Goal: Information Seeking & Learning: Check status

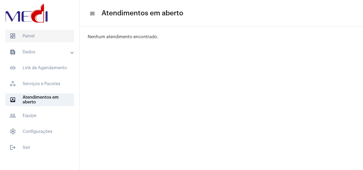
click at [39, 36] on span "dashboard Painel" at bounding box center [39, 36] width 69 height 13
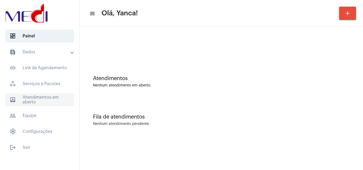
click at [37, 100] on span "outbox_outline Atendimentos em aberto" at bounding box center [39, 99] width 69 height 13
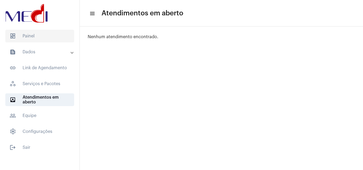
click at [37, 37] on span "dashboard Painel" at bounding box center [39, 36] width 69 height 13
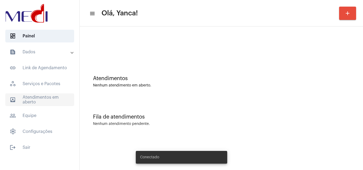
click at [58, 99] on span "outbox_outline Atendimentos em aberto" at bounding box center [39, 99] width 69 height 13
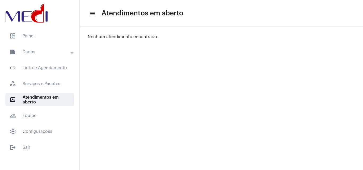
drag, startPoint x: 48, startPoint y: 35, endPoint x: 76, endPoint y: 27, distance: 28.7
click at [49, 35] on span "dashboard Painel" at bounding box center [39, 36] width 69 height 13
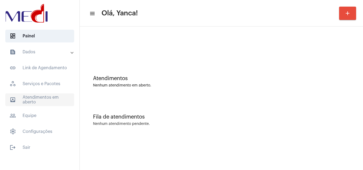
click at [42, 106] on span "outbox_outline Atendimentos em aberto" at bounding box center [39, 99] width 69 height 13
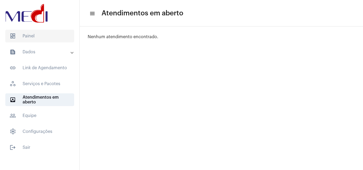
click at [48, 35] on span "dashboard Painel" at bounding box center [39, 36] width 69 height 13
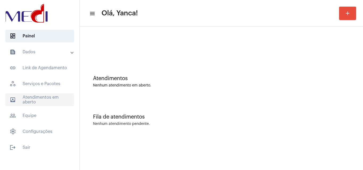
click at [48, 105] on span "outbox_outline Atendimentos em aberto" at bounding box center [39, 99] width 69 height 13
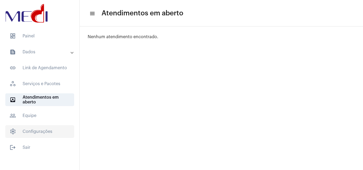
click at [49, 129] on span "settings Configurações" at bounding box center [39, 131] width 69 height 13
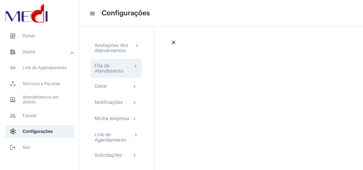
click at [116, 70] on div "Fila de Atendimento" at bounding box center [114, 68] width 38 height 11
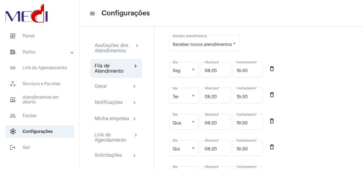
scroll to position [53, 0]
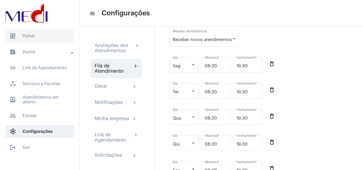
click at [32, 33] on span "dashboard Painel" at bounding box center [39, 36] width 69 height 13
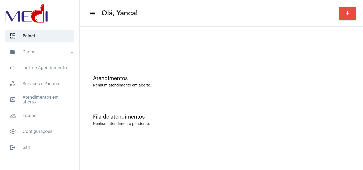
drag, startPoint x: 44, startPoint y: 52, endPoint x: 40, endPoint y: 67, distance: 15.7
click at [44, 52] on mat-panel-title "text_snippet_outlined Dados" at bounding box center [40, 52] width 61 height 6
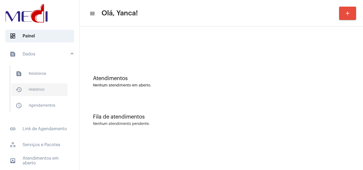
click at [40, 94] on span "history_outlined Histórico" at bounding box center [39, 89] width 56 height 13
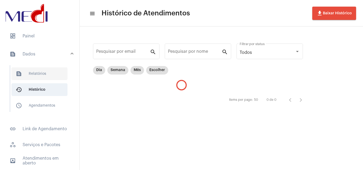
click at [45, 75] on span "text_snippet_outlined Relatórios" at bounding box center [39, 73] width 56 height 13
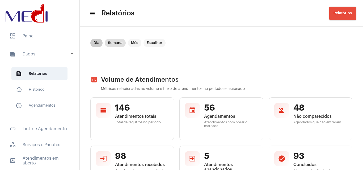
click at [92, 43] on mat-chip "Dia" at bounding box center [96, 43] width 12 height 8
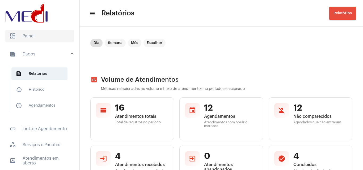
click at [36, 35] on span "dashboard Painel" at bounding box center [39, 36] width 69 height 13
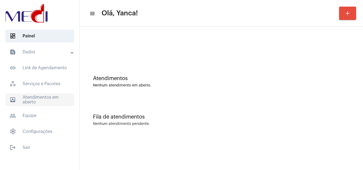
click at [50, 104] on span "outbox_outline Atendimentos em aberto" at bounding box center [39, 99] width 69 height 13
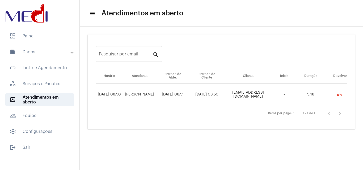
click at [33, 29] on mat-list "dashboard Painel text_snippet_outlined Dados text_snippet_outlined Relatórios h…" at bounding box center [39, 91] width 79 height 126
click at [56, 34] on span "dashboard Painel" at bounding box center [39, 36] width 69 height 13
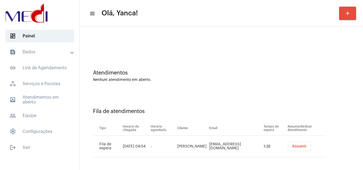
scroll to position [7, 0]
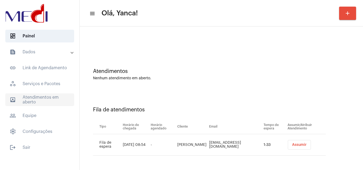
click at [43, 97] on span "outbox_outline Atendimentos em aberto" at bounding box center [39, 99] width 69 height 13
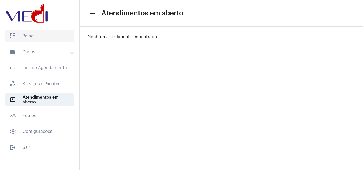
click at [51, 37] on span "dashboard Painel" at bounding box center [39, 36] width 69 height 13
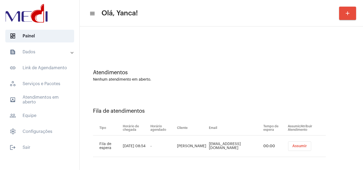
scroll to position [7, 0]
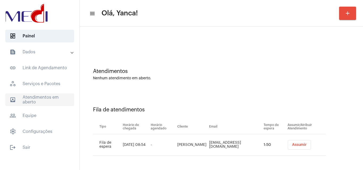
drag, startPoint x: 40, startPoint y: 93, endPoint x: 42, endPoint y: 98, distance: 5.5
click at [41, 97] on mat-accordion "text_snippet_outlined Dados text_snippet_outlined Relatórios history_outlined H…" at bounding box center [39, 92] width 79 height 92
click at [42, 99] on span "outbox_outline Atendimentos em aberto" at bounding box center [39, 99] width 69 height 13
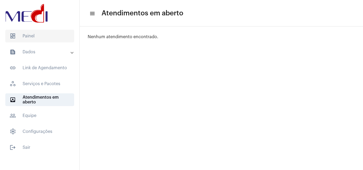
click at [58, 36] on span "dashboard Painel" at bounding box center [39, 36] width 69 height 13
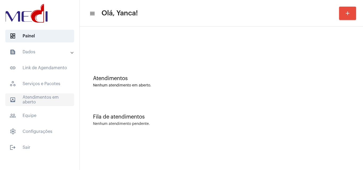
click at [36, 99] on span "outbox_outline Atendimentos em aberto" at bounding box center [39, 99] width 69 height 13
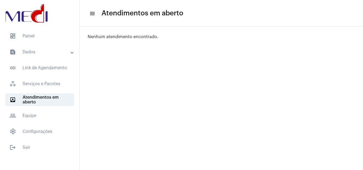
drag, startPoint x: 39, startPoint y: 35, endPoint x: 169, endPoint y: 87, distance: 140.8
click at [39, 35] on span "dashboard Painel" at bounding box center [39, 36] width 69 height 13
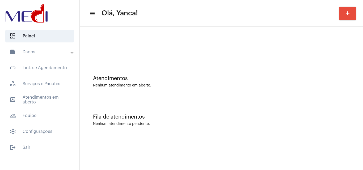
drag, startPoint x: 53, startPoint y: 102, endPoint x: 64, endPoint y: 107, distance: 12.0
click at [53, 102] on span "outbox_outline Atendimentos em aberto" at bounding box center [39, 99] width 69 height 13
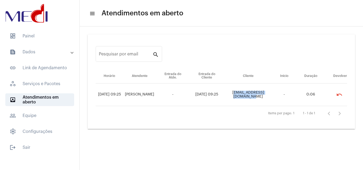
copy td "[EMAIL_ADDRESS][DOMAIN_NAME]"
drag, startPoint x: 223, startPoint y: 94, endPoint x: 272, endPoint y: 97, distance: 48.7
click at [272, 97] on td "[EMAIL_ADDRESS][DOMAIN_NAME]" at bounding box center [248, 95] width 48 height 23
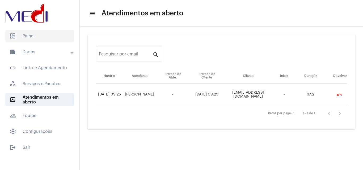
click at [44, 36] on span "dashboard Painel" at bounding box center [39, 36] width 69 height 13
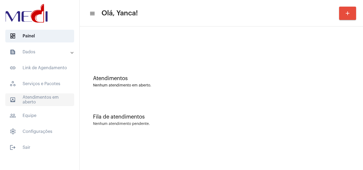
click at [48, 100] on span "outbox_outline Atendimentos em aberto" at bounding box center [39, 99] width 69 height 13
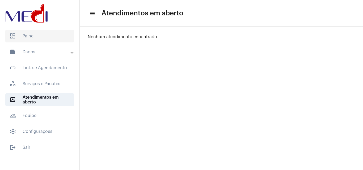
click at [39, 39] on span "dashboard Painel" at bounding box center [39, 36] width 69 height 13
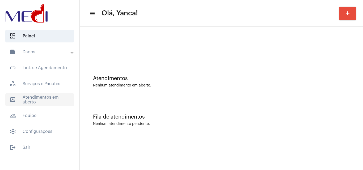
click at [56, 103] on span "outbox_outline Atendimentos em aberto" at bounding box center [39, 99] width 69 height 13
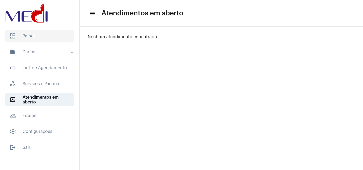
click at [42, 37] on span "dashboard Painel" at bounding box center [39, 36] width 69 height 13
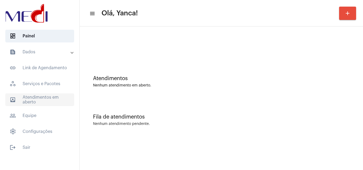
click at [51, 104] on span "outbox_outline Atendimentos em aberto" at bounding box center [39, 99] width 69 height 13
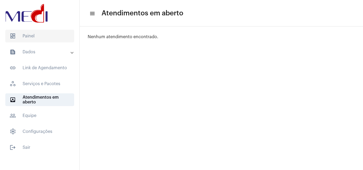
click at [28, 41] on span "dashboard Painel" at bounding box center [39, 36] width 69 height 13
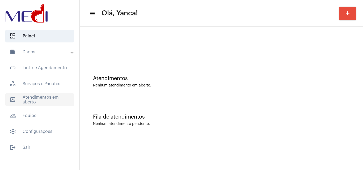
click at [40, 102] on span "outbox_outline Atendimentos em aberto" at bounding box center [39, 99] width 69 height 13
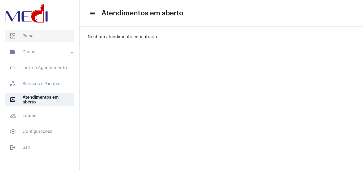
click at [47, 38] on span "dashboard Painel" at bounding box center [39, 36] width 69 height 13
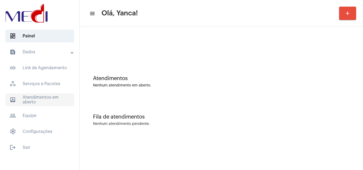
click at [55, 97] on span "outbox_outline Atendimentos em aberto" at bounding box center [39, 99] width 69 height 13
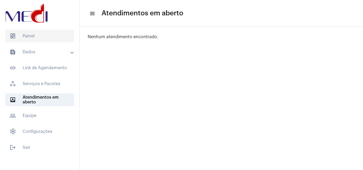
drag, startPoint x: 34, startPoint y: 36, endPoint x: 39, endPoint y: 37, distance: 4.9
click at [36, 36] on span "dashboard Painel" at bounding box center [39, 36] width 69 height 13
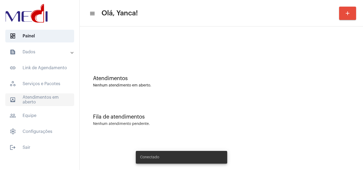
click at [60, 101] on span "outbox_outline Atendimentos em aberto" at bounding box center [39, 99] width 69 height 13
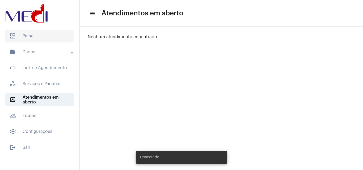
click at [48, 37] on span "dashboard Painel" at bounding box center [39, 36] width 69 height 13
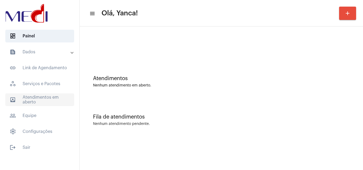
click at [32, 103] on span "outbox_outline Atendimentos em aberto" at bounding box center [39, 99] width 69 height 13
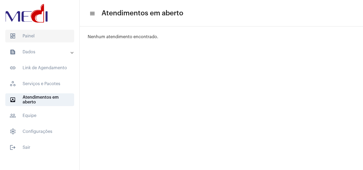
drag, startPoint x: 43, startPoint y: 31, endPoint x: 65, endPoint y: 1, distance: 37.5
click at [44, 31] on span "dashboard Painel" at bounding box center [39, 36] width 69 height 13
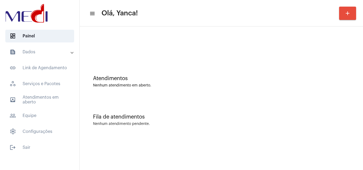
click at [39, 47] on mat-expansion-panel-header "text_snippet_outlined Dados" at bounding box center [41, 52] width 76 height 13
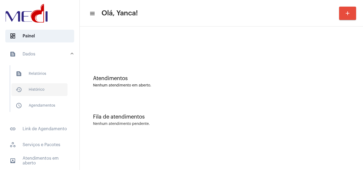
click at [39, 88] on span "history_outlined Histórico" at bounding box center [39, 89] width 56 height 13
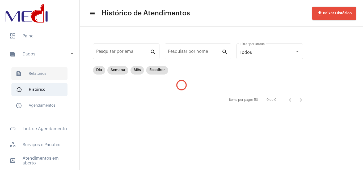
drag, startPoint x: 45, startPoint y: 69, endPoint x: 47, endPoint y: 72, distance: 4.2
click at [45, 69] on span "text_snippet_outlined Relatórios" at bounding box center [39, 73] width 56 height 13
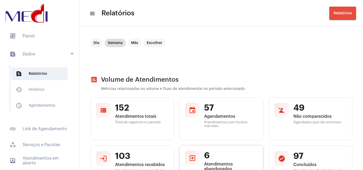
drag, startPoint x: 212, startPoint y: 128, endPoint x: 209, endPoint y: 157, distance: 29.0
drag, startPoint x: 209, startPoint y: 157, endPoint x: 131, endPoint y: 55, distance: 128.3
click at [131, 55] on mat-chip-list "Dia Semana Mês Escolher" at bounding box center [127, 52] width 75 height 27
drag, startPoint x: 154, startPoint y: 40, endPoint x: 197, endPoint y: 71, distance: 53.2
click at [154, 41] on mat-chip "Escolher" at bounding box center [154, 43] width 22 height 8
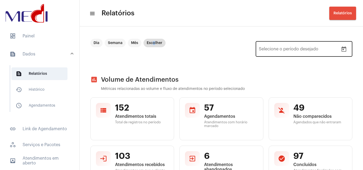
click at [341, 49] on icon "Open calendar" at bounding box center [343, 48] width 5 height 5
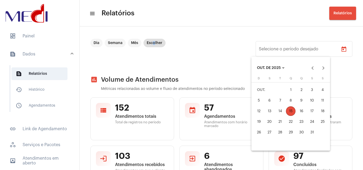
click at [268, 98] on div "6" at bounding box center [270, 101] width 10 height 10
type input "06/10/2025"
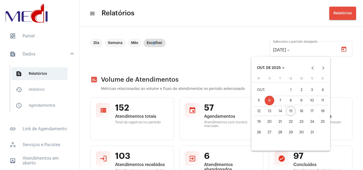
click at [289, 112] on div "15" at bounding box center [291, 112] width 10 height 10
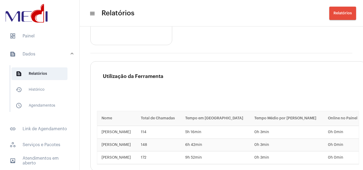
scroll to position [973, 0]
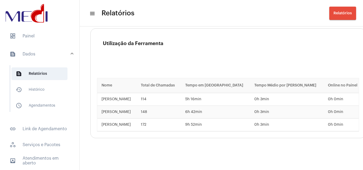
drag, startPoint x: 44, startPoint y: 50, endPoint x: 42, endPoint y: 47, distance: 3.3
click at [44, 50] on mat-expansion-panel-header "text_snippet_outlined Dados" at bounding box center [41, 54] width 76 height 17
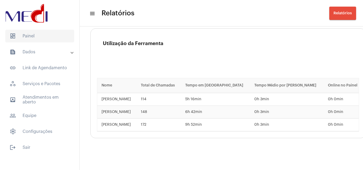
click at [39, 32] on span "dashboard Painel" at bounding box center [39, 36] width 69 height 13
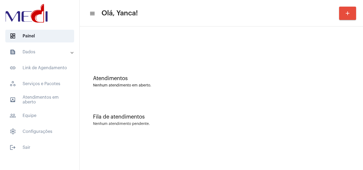
click at [45, 49] on mat-panel-title "text_snippet_outlined Dados" at bounding box center [40, 52] width 61 height 6
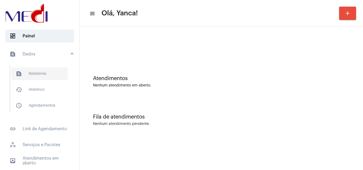
click at [42, 74] on span "text_snippet_outlined Relatórios" at bounding box center [39, 73] width 56 height 13
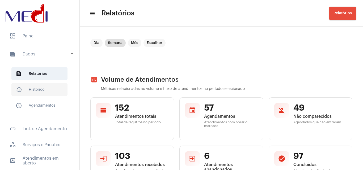
click at [40, 89] on span "history_outlined Histórico" at bounding box center [39, 89] width 56 height 13
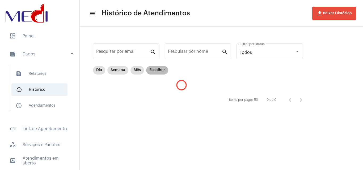
click at [164, 72] on mat-chip "Escolher" at bounding box center [157, 70] width 22 height 8
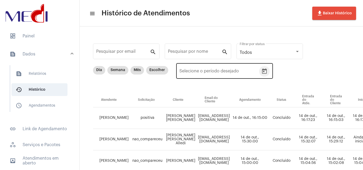
click at [263, 71] on icon "Open calendar" at bounding box center [264, 71] width 5 height 5
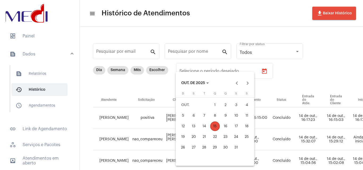
click at [205, 129] on div "14" at bounding box center [204, 127] width 10 height 10
type input "14/10/2025"
click at [205, 129] on div "14" at bounding box center [204, 127] width 10 height 10
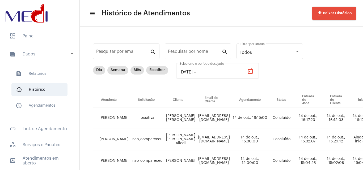
type input "14/10/2025"
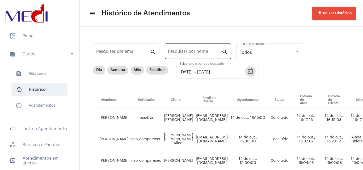
click at [203, 53] on input "Pesquisar por nome" at bounding box center [195, 52] width 54 height 5
paste input "DAIANE CRISTINA PERESSIN"
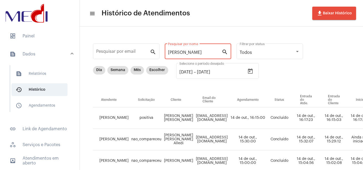
scroll to position [0, 2]
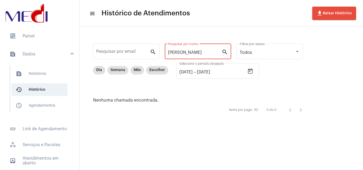
drag, startPoint x: 182, startPoint y: 52, endPoint x: 363, endPoint y: 70, distance: 181.8
click at [363, 70] on div "Pesquisar por email search DAIANE CRISTINA PERESSIN Pesquisar por nome search T…" at bounding box center [221, 79] width 283 height 104
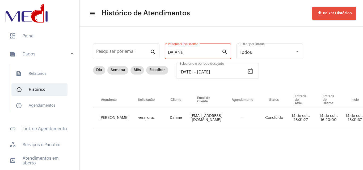
type input "DAIANE"
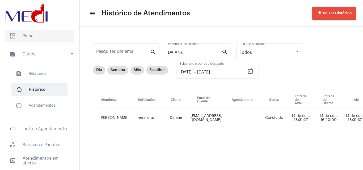
click at [35, 39] on span "dashboard Painel" at bounding box center [39, 36] width 69 height 13
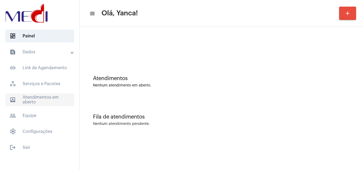
click at [28, 100] on span "outbox_outline Atendimentos em aberto" at bounding box center [39, 99] width 69 height 13
click at [29, 100] on span "outbox_outline Atendimentos em aberto" at bounding box center [39, 99] width 69 height 13
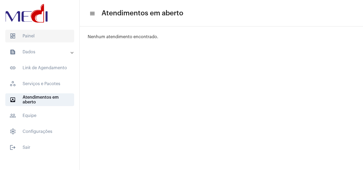
click at [37, 34] on span "dashboard Painel" at bounding box center [39, 36] width 69 height 13
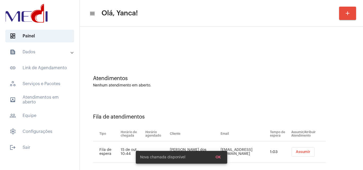
scroll to position [7, 0]
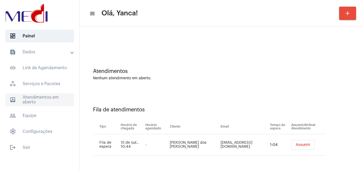
click at [51, 104] on span "outbox_outline Atendimentos em aberto" at bounding box center [39, 99] width 69 height 13
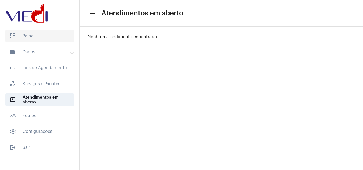
click at [42, 38] on span "dashboard Painel" at bounding box center [39, 36] width 69 height 13
